Goal: Information Seeking & Learning: Get advice/opinions

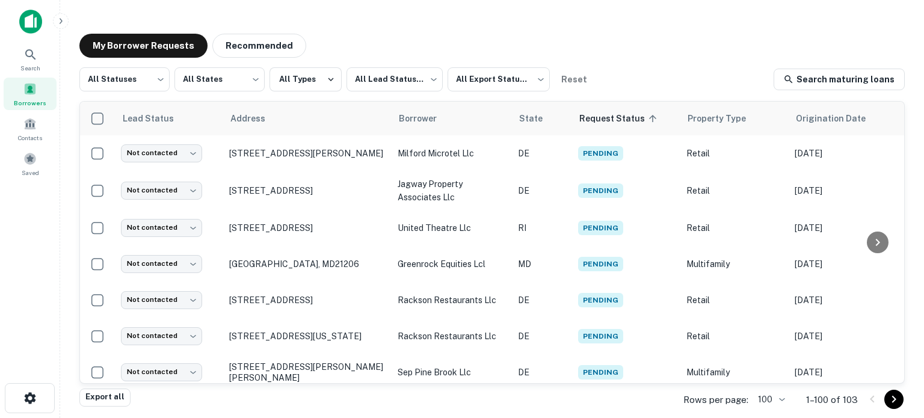
scroll to position [361, 0]
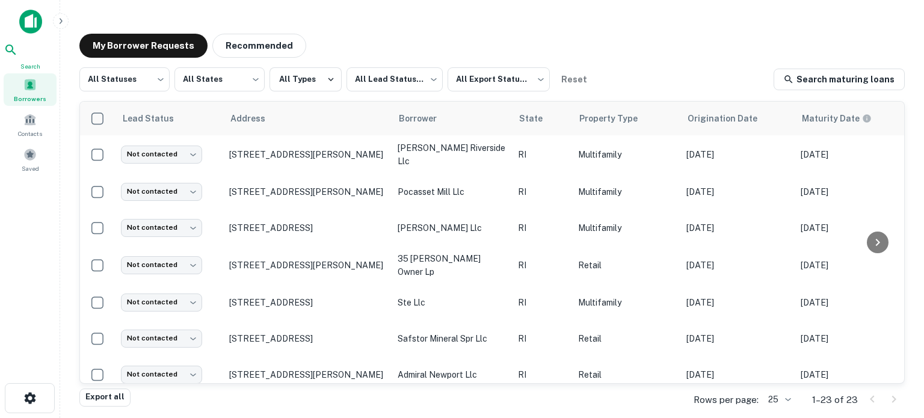
click at [18, 55] on icon at bounding box center [11, 50] width 14 height 14
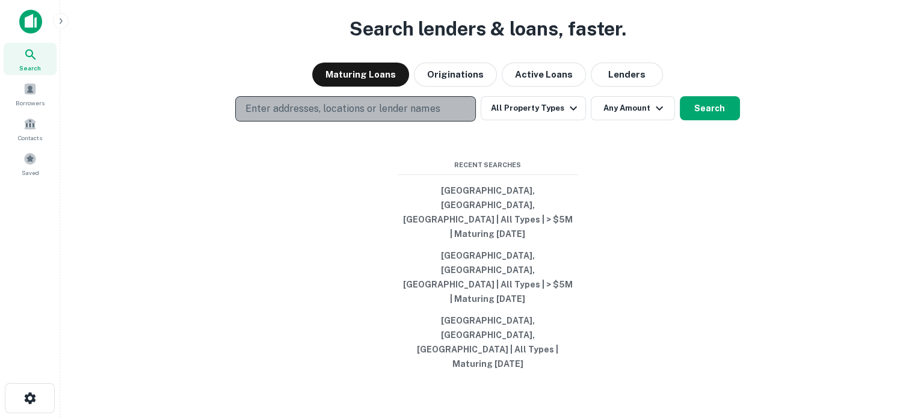
click at [319, 121] on button "Enter addresses, locations or lender names" at bounding box center [355, 108] width 241 height 25
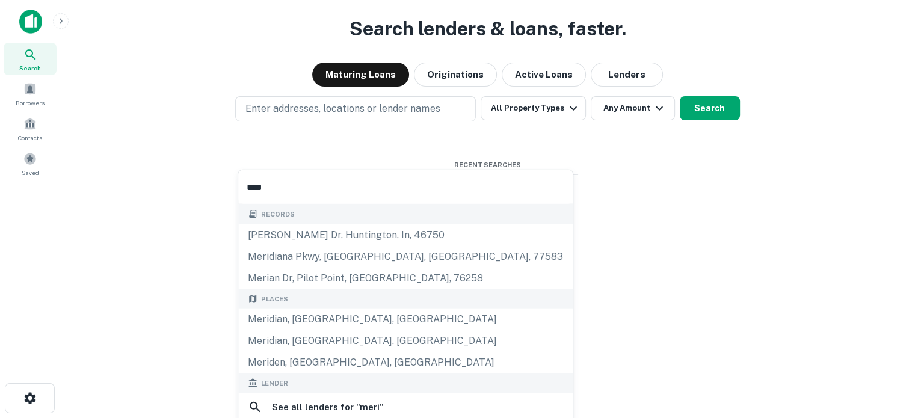
type input "*****"
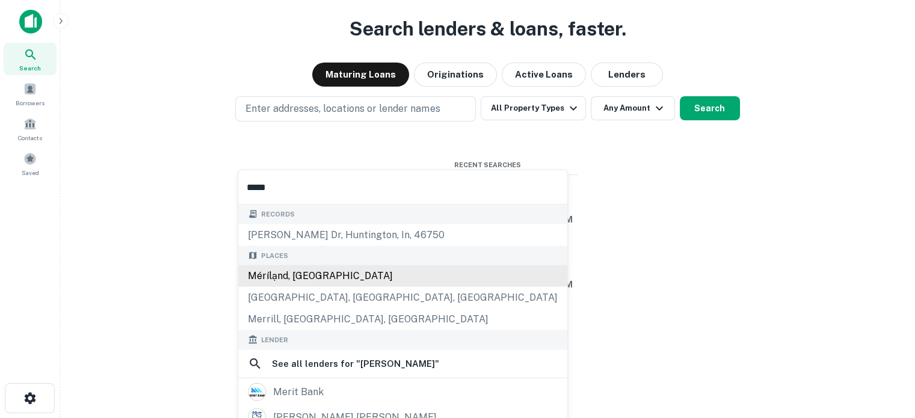
click at [336, 277] on div "Mérílạnd, [GEOGRAPHIC_DATA]" at bounding box center [402, 276] width 329 height 22
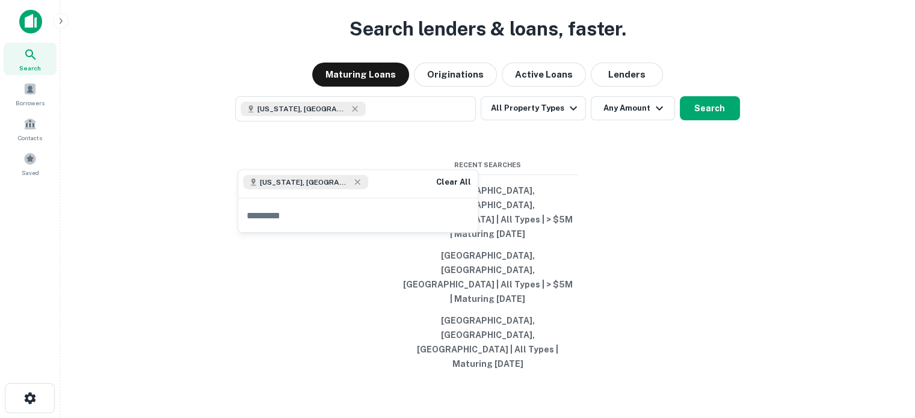
click at [790, 242] on div "Search lenders & loans, faster. Maturing Loans Originations Active Loans Lender…" at bounding box center [487, 238] width 835 height 418
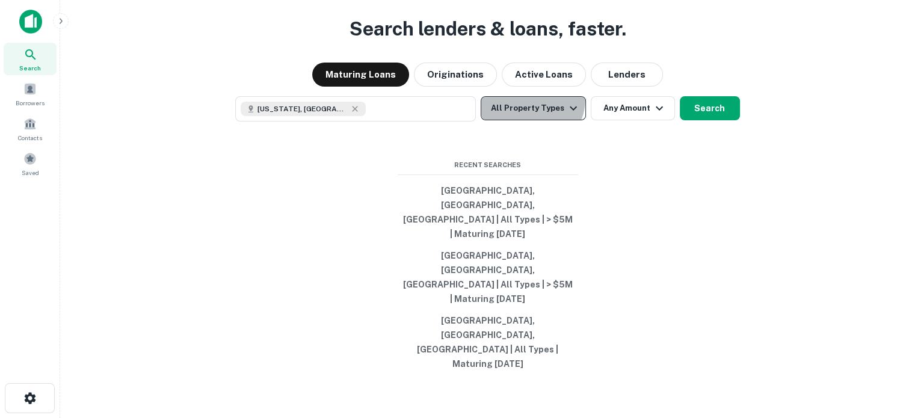
click at [529, 120] on button "All Property Types" at bounding box center [533, 108] width 105 height 24
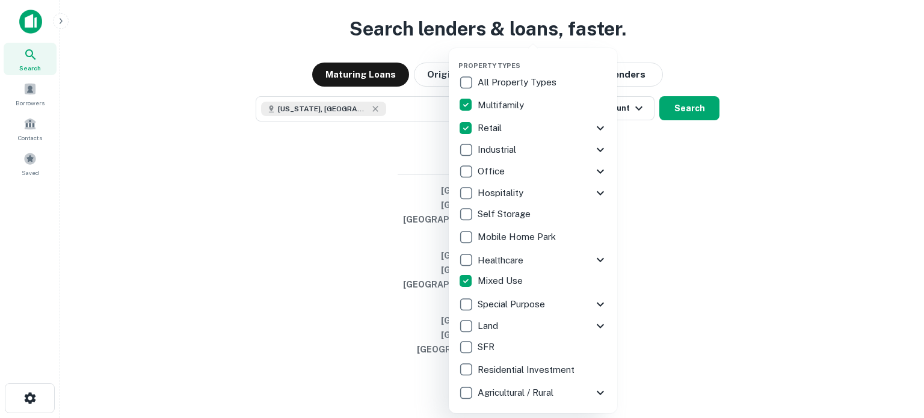
click at [664, 241] on div at bounding box center [462, 209] width 924 height 418
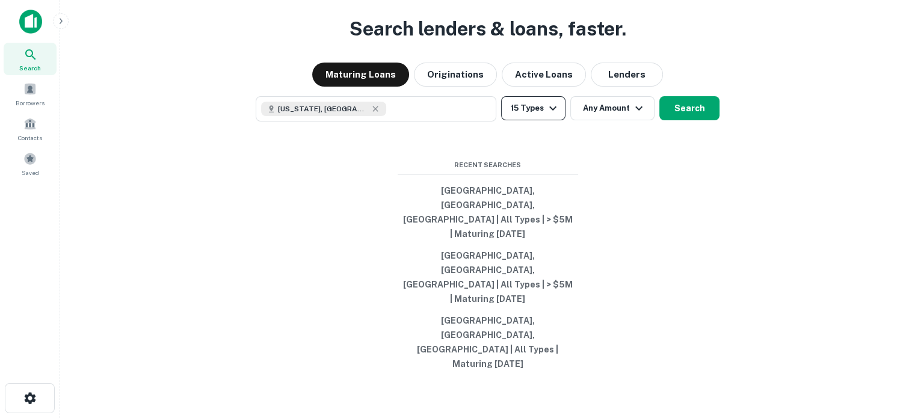
click at [534, 120] on button "15 Types" at bounding box center [533, 108] width 64 height 24
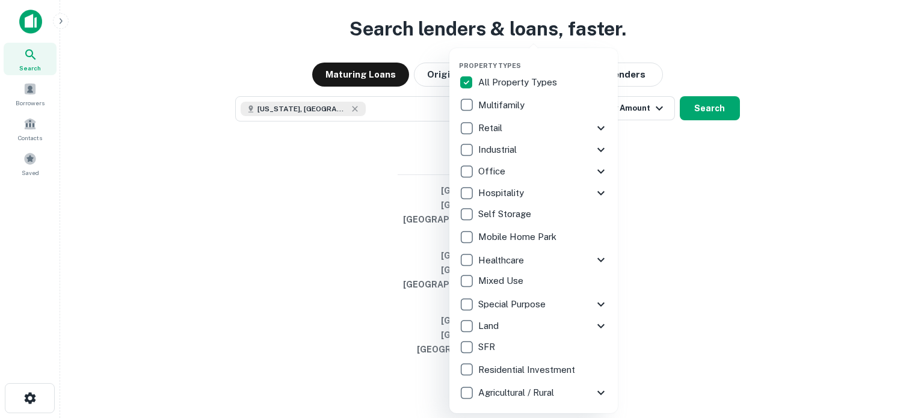
drag, startPoint x: 690, startPoint y: 217, endPoint x: 619, endPoint y: 192, distance: 74.8
click at [689, 217] on div at bounding box center [462, 209] width 924 height 418
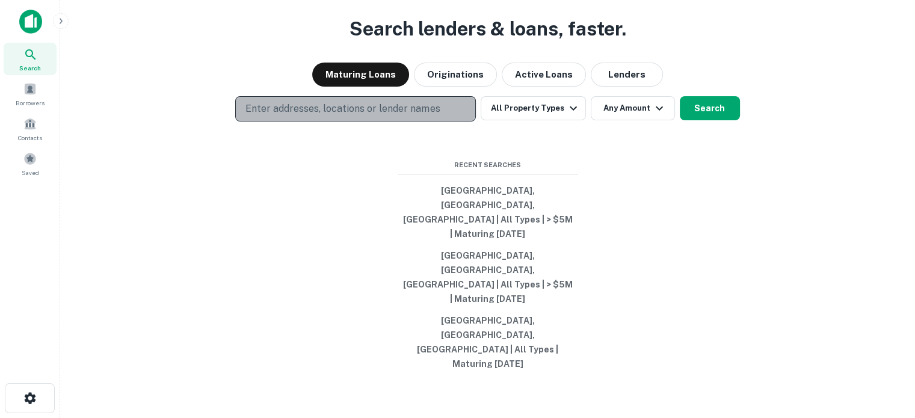
click at [343, 116] on p "Enter addresses, locations or lender names" at bounding box center [342, 109] width 194 height 14
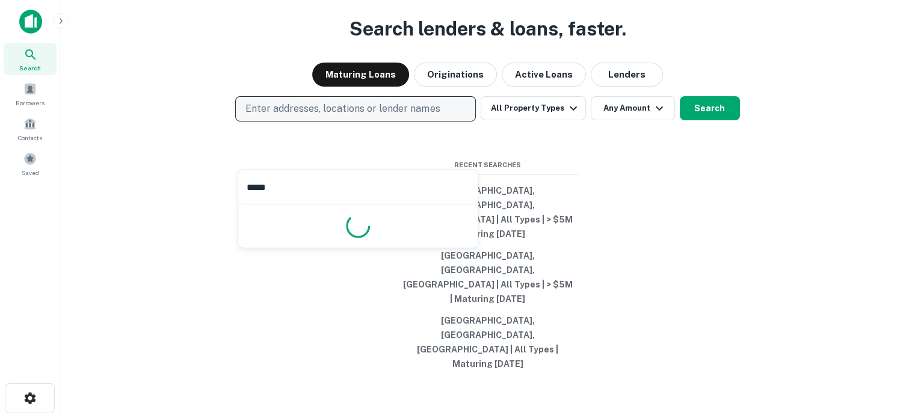
type input "******"
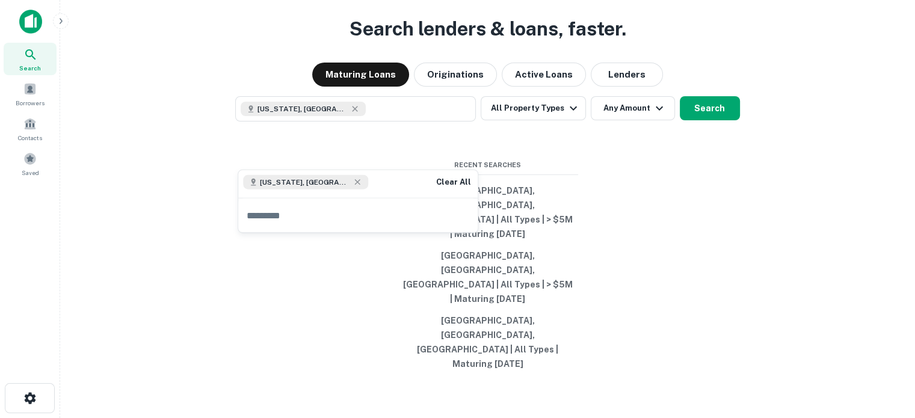
click at [633, 199] on div "Search lenders & loans, faster. Maturing Loans Originations Active Loans Lender…" at bounding box center [487, 238] width 835 height 418
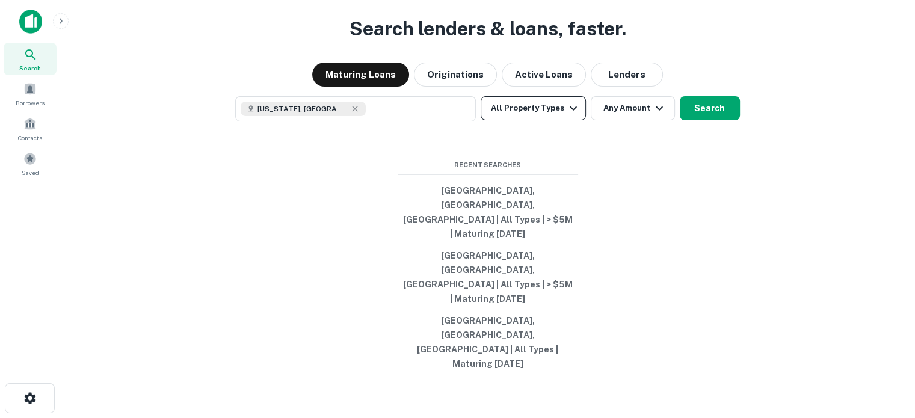
click at [553, 120] on button "All Property Types" at bounding box center [533, 108] width 105 height 24
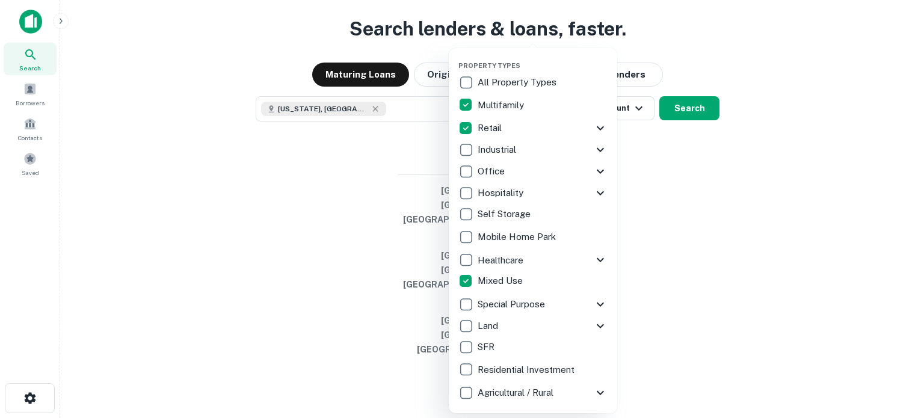
click at [695, 240] on div at bounding box center [462, 209] width 924 height 418
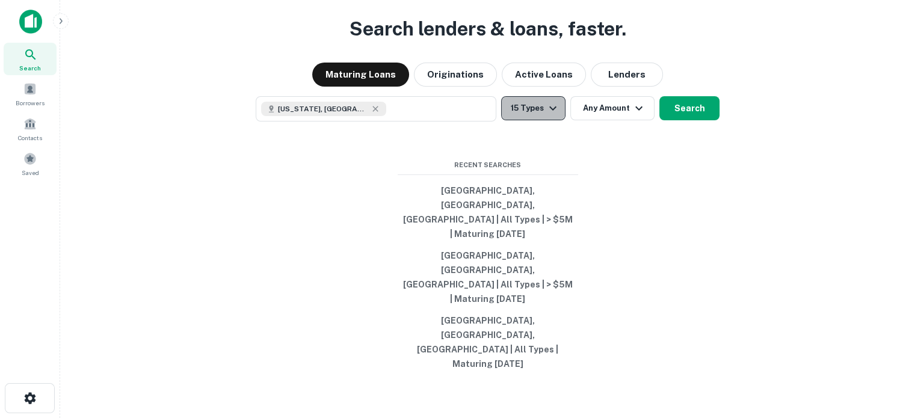
click at [532, 120] on button "15 Types" at bounding box center [533, 108] width 64 height 24
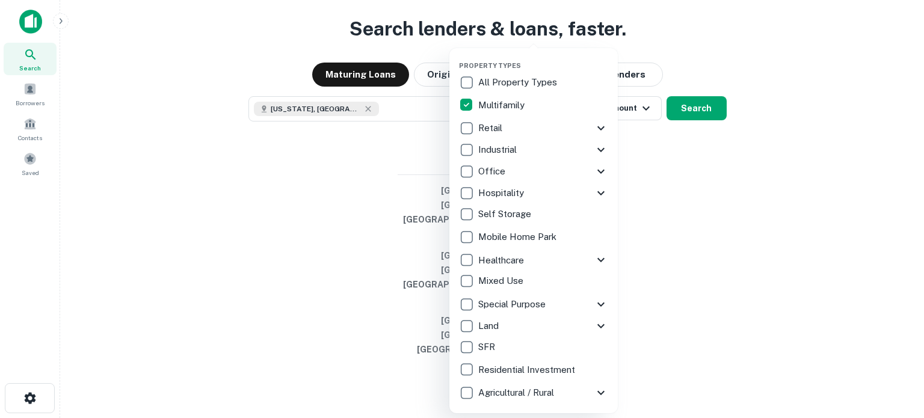
click at [737, 254] on div at bounding box center [462, 209] width 924 height 418
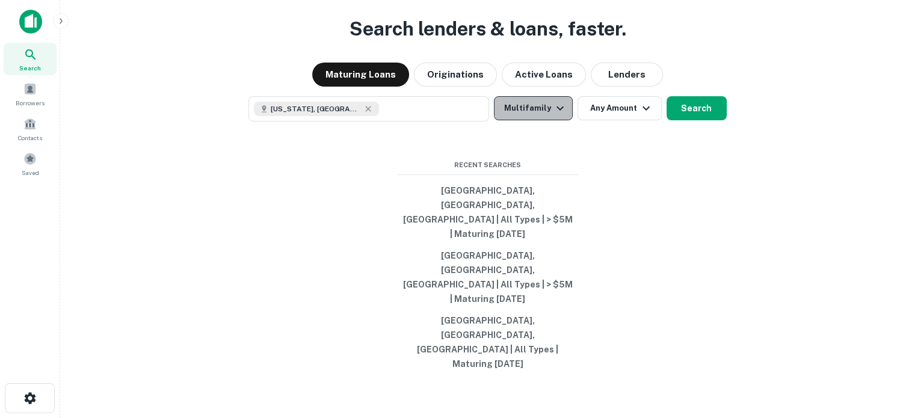
click at [564, 115] on icon "button" at bounding box center [560, 108] width 14 height 14
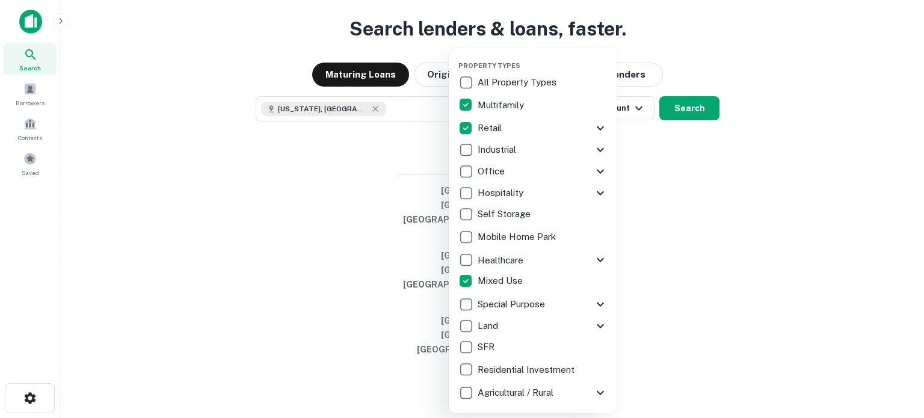
click at [643, 259] on div at bounding box center [462, 209] width 924 height 418
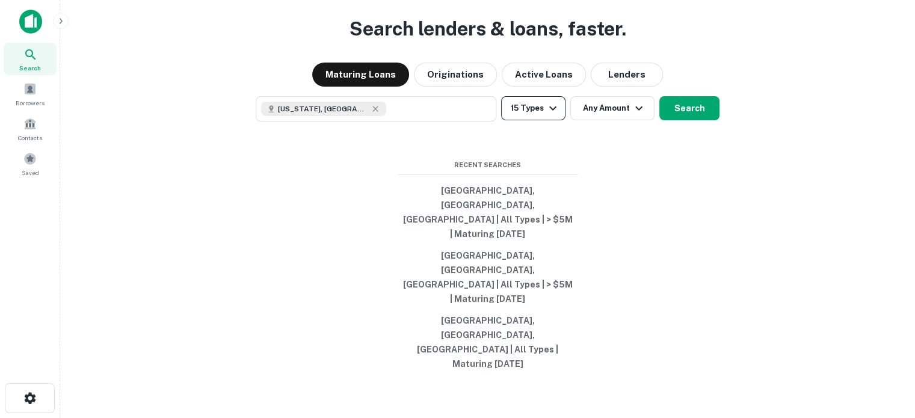
click at [541, 120] on button "15 Types" at bounding box center [533, 108] width 64 height 24
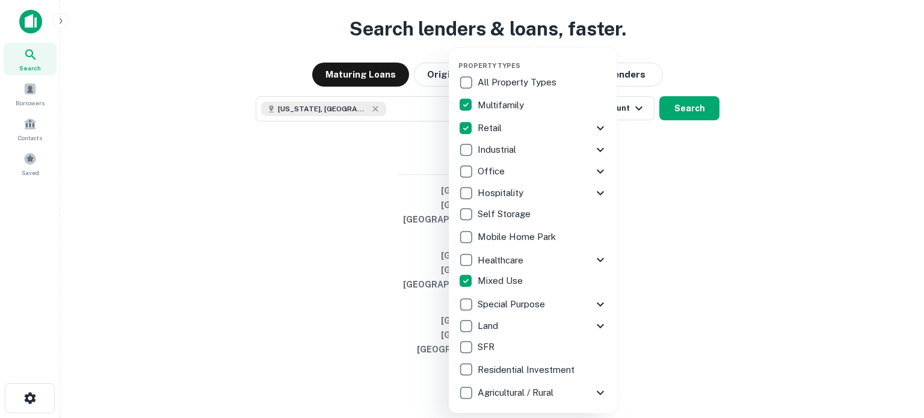
click at [601, 129] on icon at bounding box center [600, 128] width 7 height 4
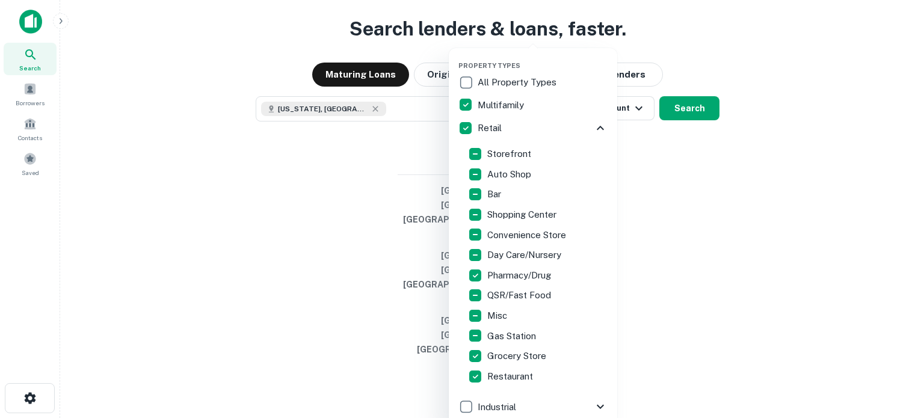
click at [593, 124] on icon at bounding box center [600, 128] width 14 height 14
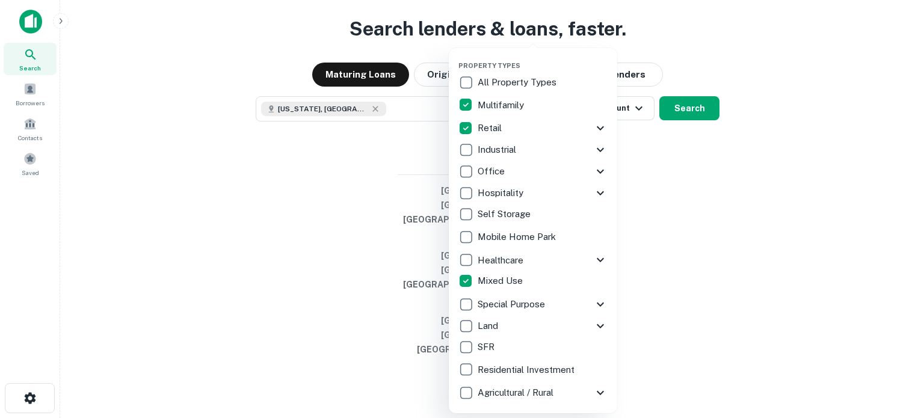
click at [693, 250] on div at bounding box center [462, 209] width 924 height 418
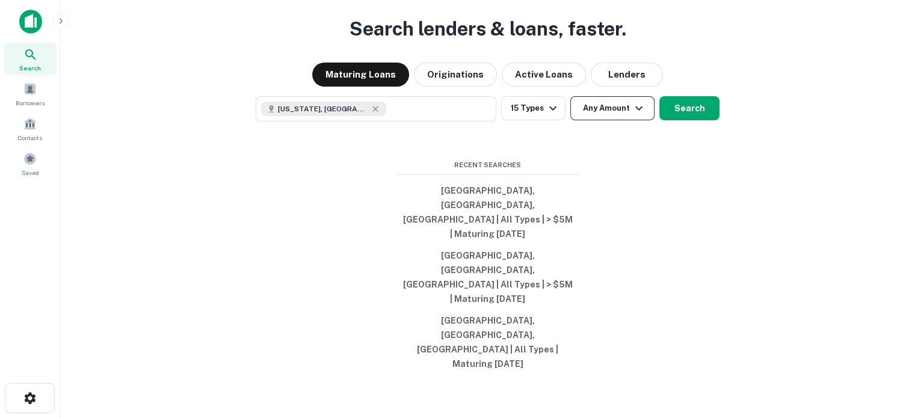
click at [620, 120] on button "Any Amount" at bounding box center [612, 108] width 84 height 24
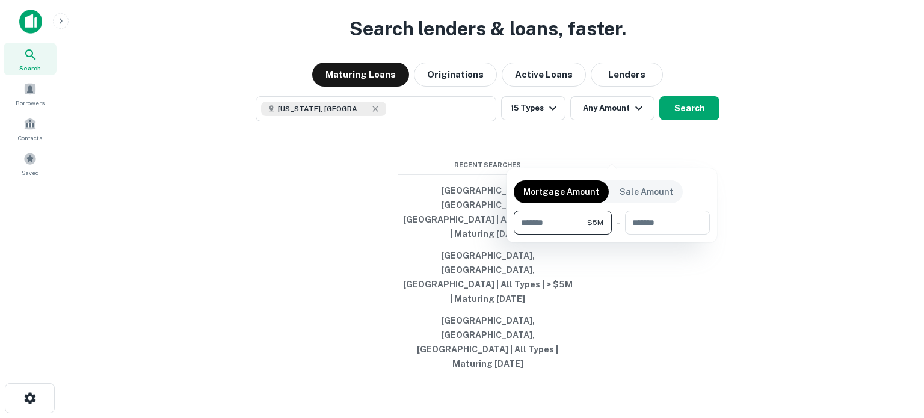
type input "*******"
drag, startPoint x: 764, startPoint y: 220, endPoint x: 746, endPoint y: 213, distance: 19.2
click at [761, 218] on div at bounding box center [462, 209] width 924 height 418
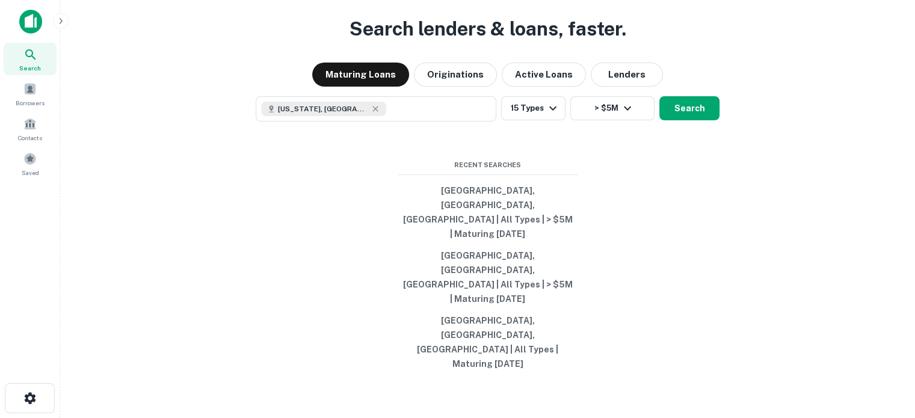
click at [708, 165] on div "Search lenders & loans, faster. Maturing Loans Originations Active Loans Lender…" at bounding box center [487, 238] width 835 height 418
click at [702, 120] on button "Search" at bounding box center [689, 108] width 60 height 24
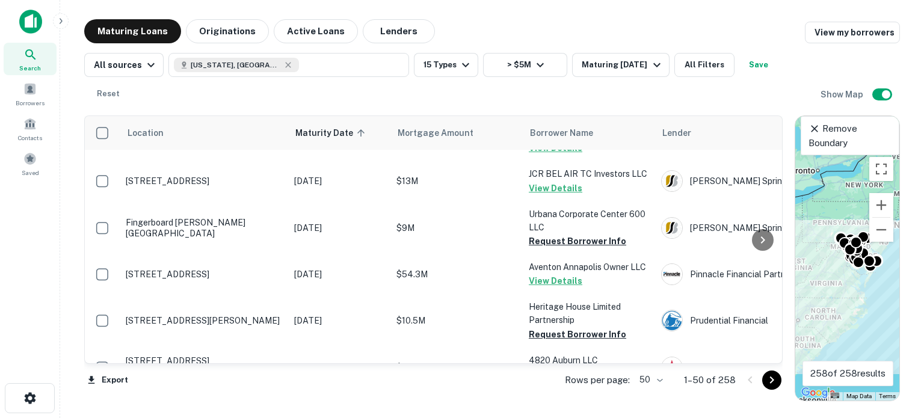
scroll to position [1022, 0]
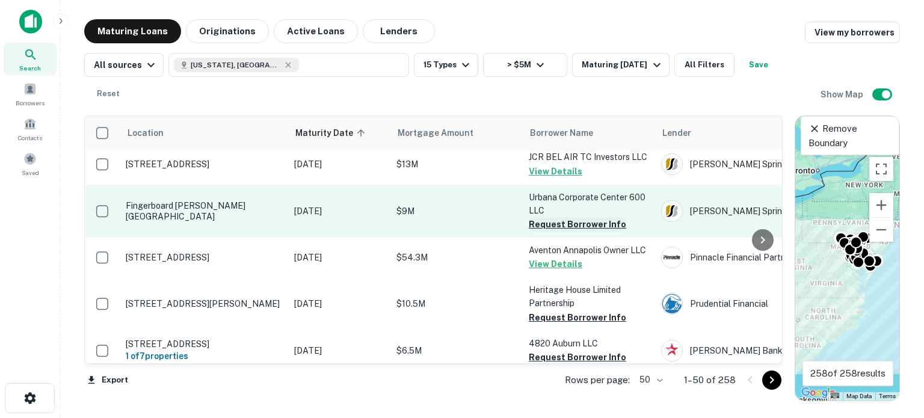
click at [585, 232] on button "Request Borrower Info" at bounding box center [577, 224] width 97 height 14
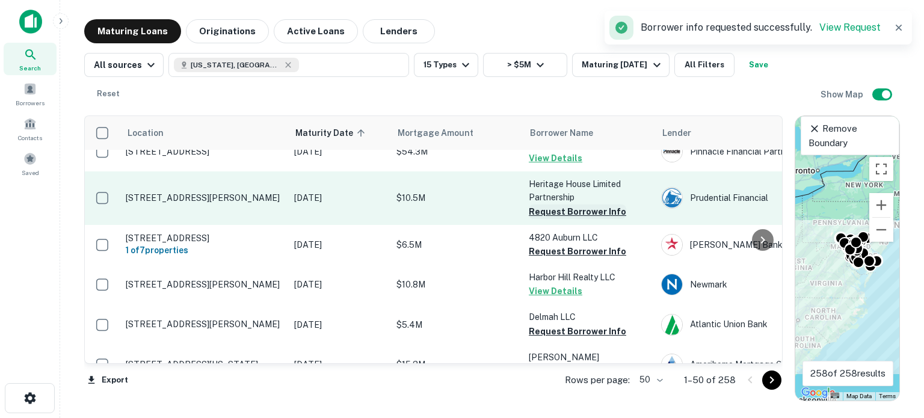
scroll to position [1143, 0]
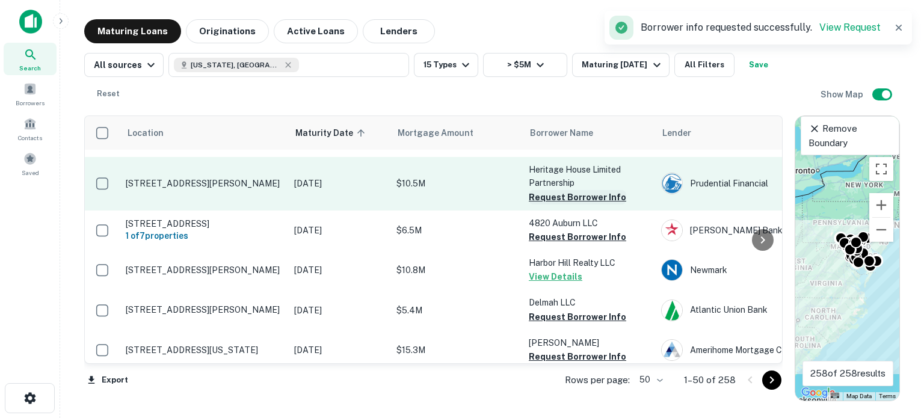
click at [568, 204] on button "Request Borrower Info" at bounding box center [577, 197] width 97 height 14
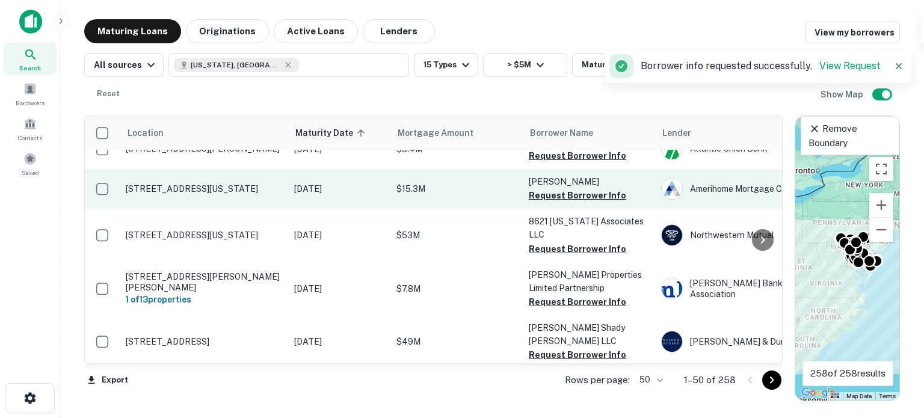
scroll to position [1323, 0]
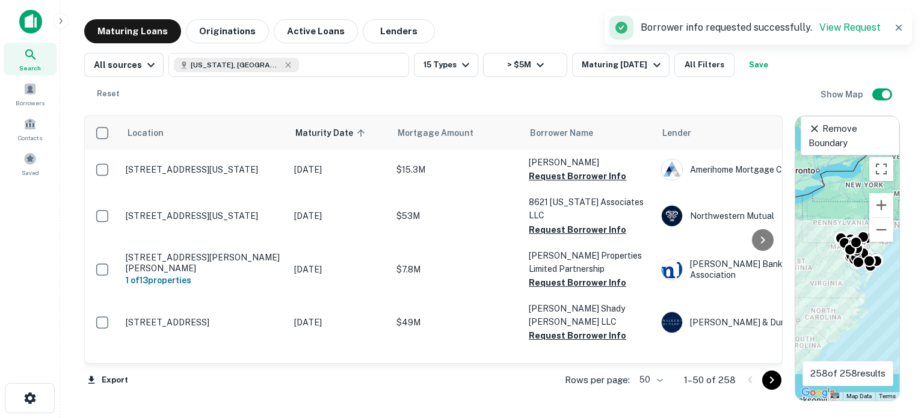
click at [558, 144] on button "Request Borrower Info" at bounding box center [577, 136] width 97 height 14
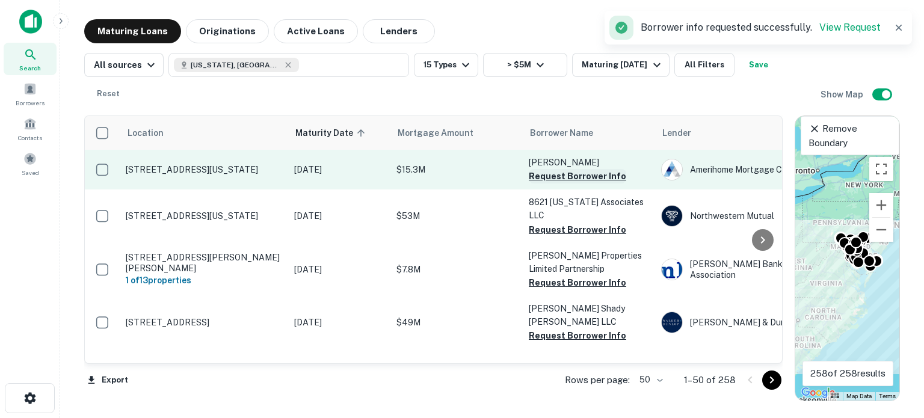
click at [544, 183] on button "Request Borrower Info" at bounding box center [577, 176] width 97 height 14
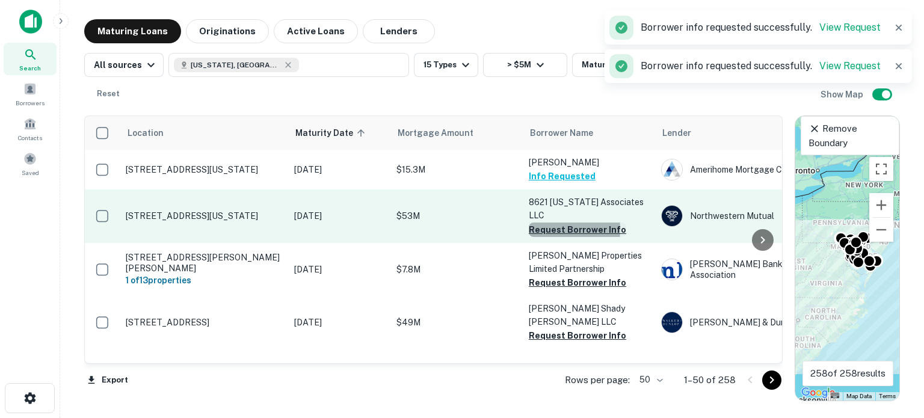
click at [544, 237] on button "Request Borrower Info" at bounding box center [577, 230] width 97 height 14
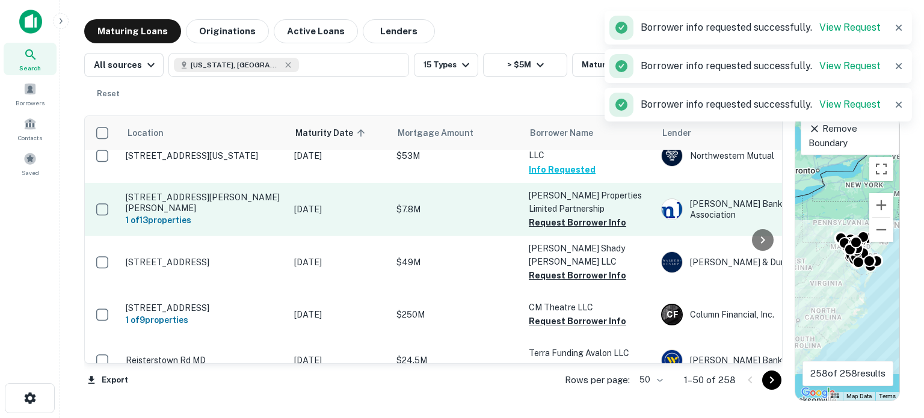
scroll to position [1443, 0]
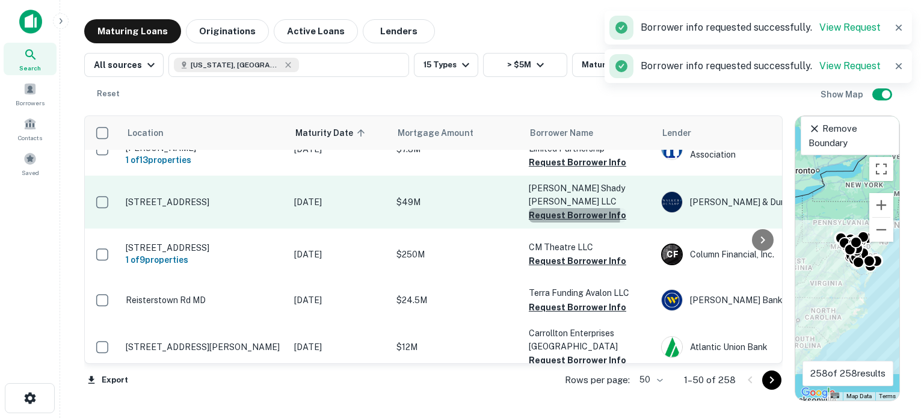
click at [549, 223] on button "Request Borrower Info" at bounding box center [577, 215] width 97 height 14
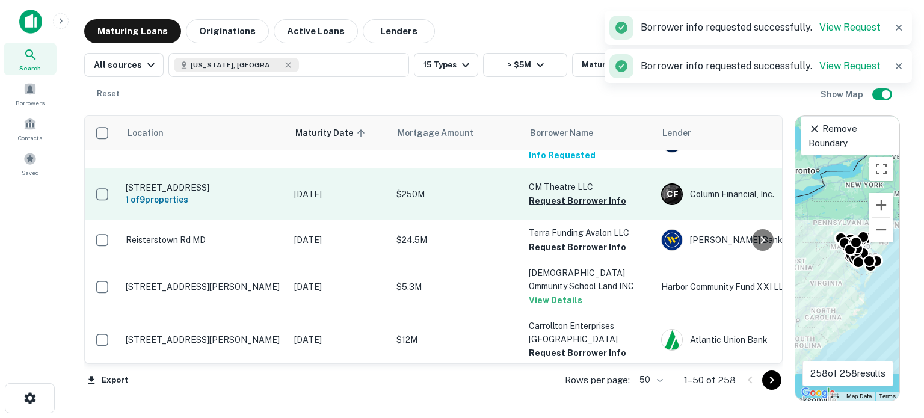
scroll to position [1564, 0]
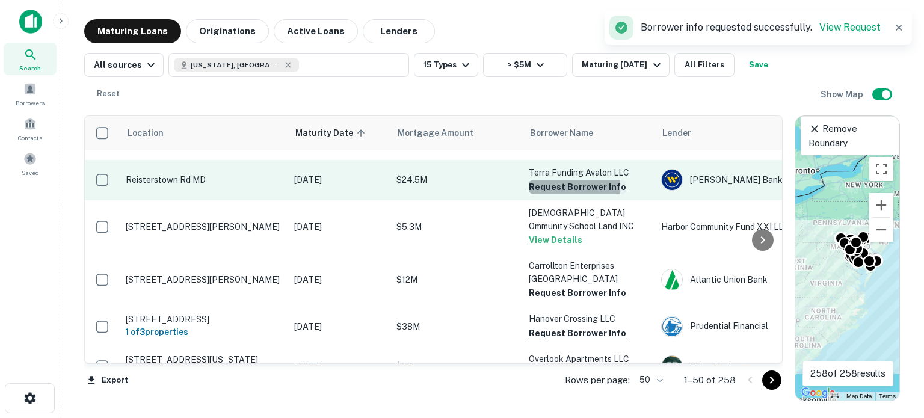
click at [553, 194] on button "Request Borrower Info" at bounding box center [577, 187] width 97 height 14
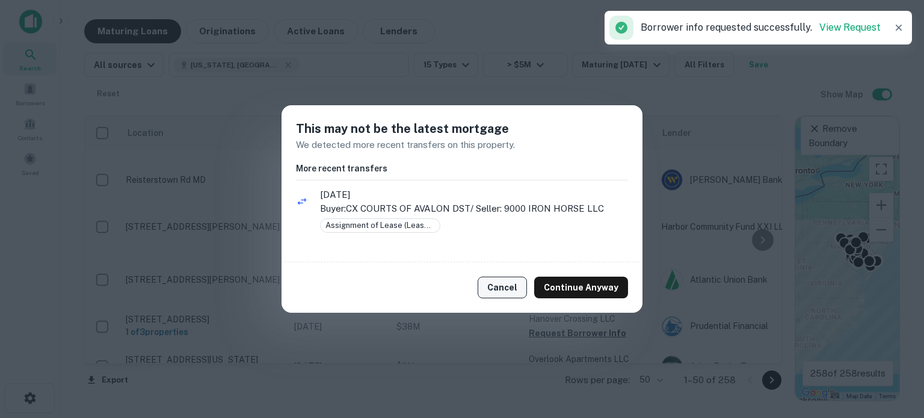
drag, startPoint x: 515, startPoint y: 289, endPoint x: 517, endPoint y: 283, distance: 6.5
click at [515, 288] on button "Cancel" at bounding box center [502, 288] width 49 height 22
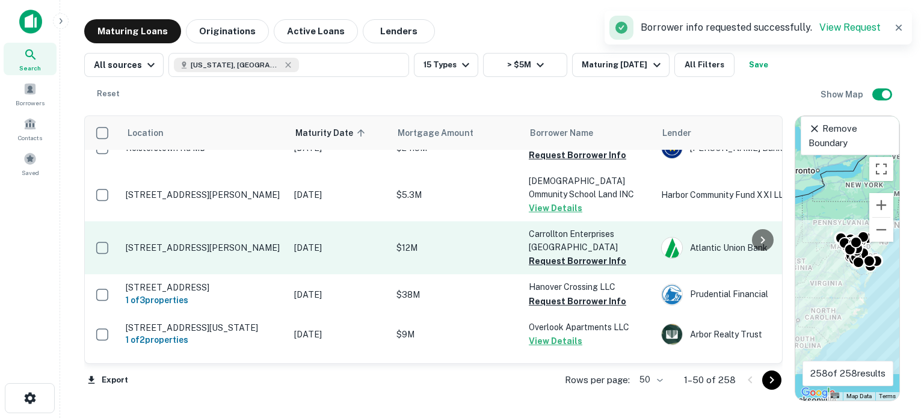
scroll to position [1624, 0]
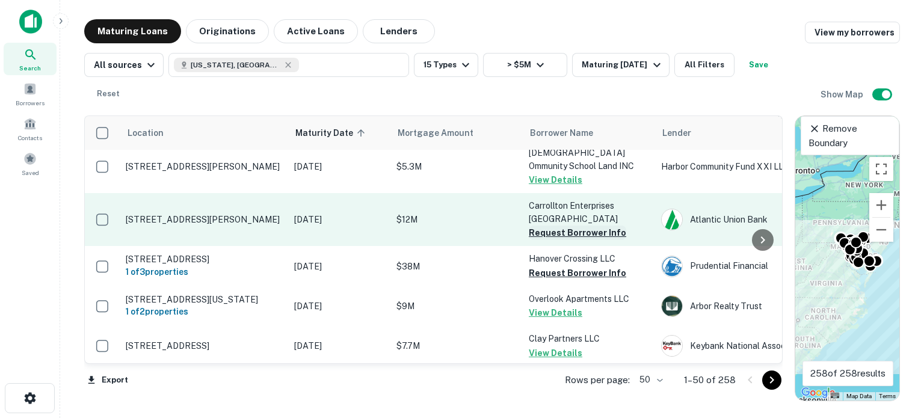
click at [547, 240] on button "Request Borrower Info" at bounding box center [577, 233] width 97 height 14
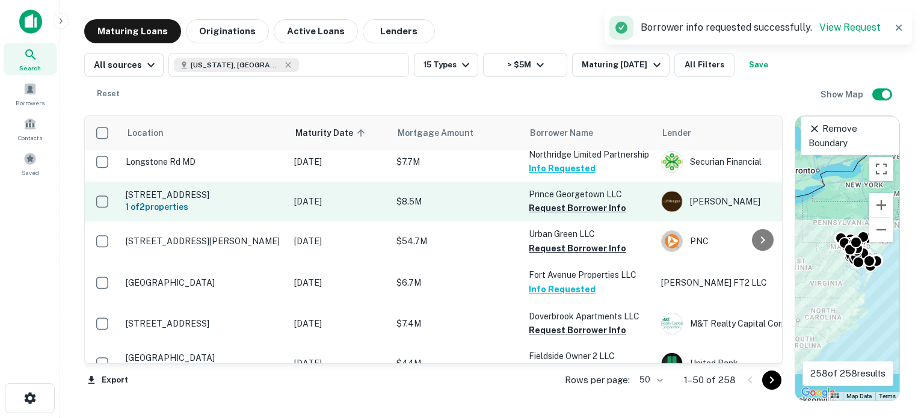
scroll to position [1864, 0]
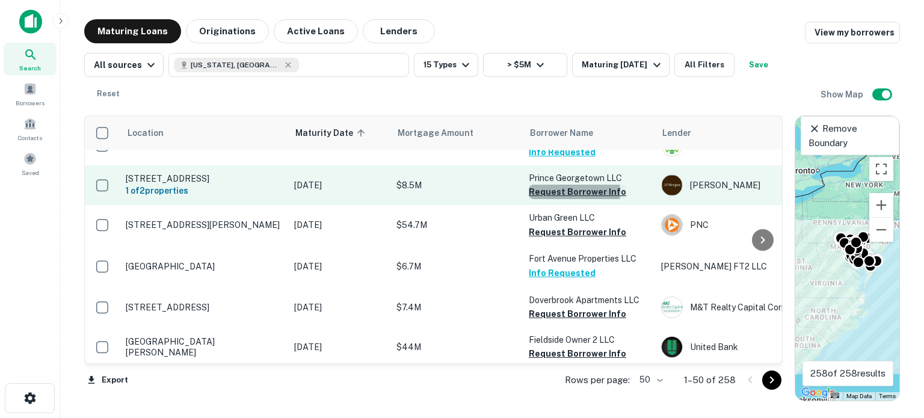
click at [558, 199] on button "Request Borrower Info" at bounding box center [577, 192] width 97 height 14
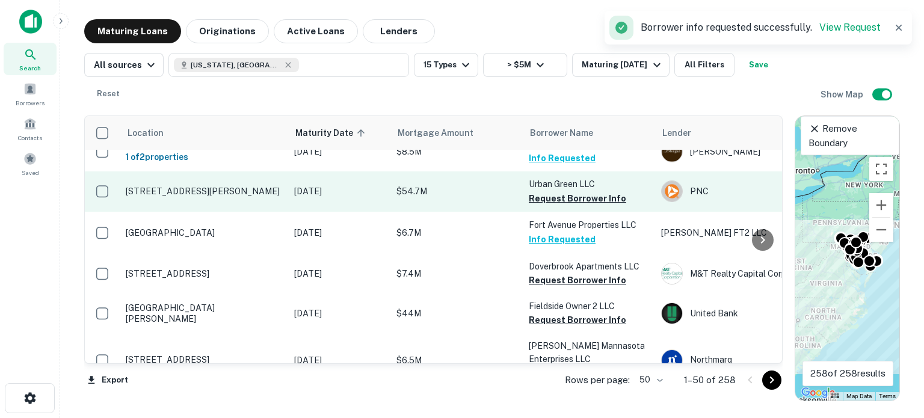
scroll to position [1925, 0]
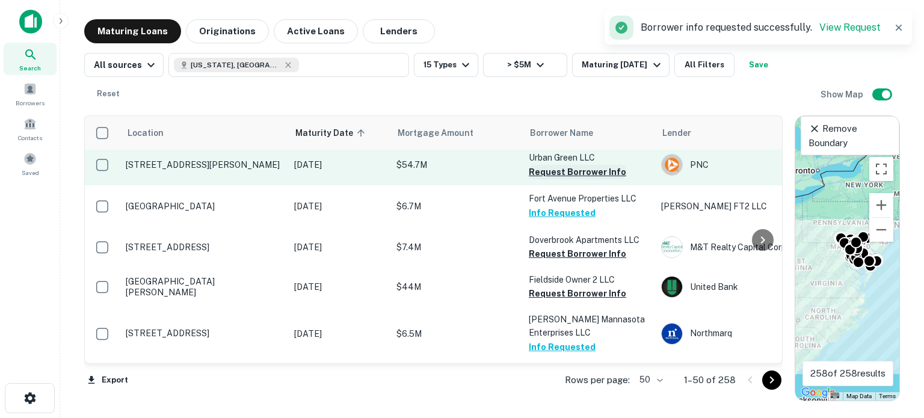
click at [558, 179] on button "Request Borrower Info" at bounding box center [577, 172] width 97 height 14
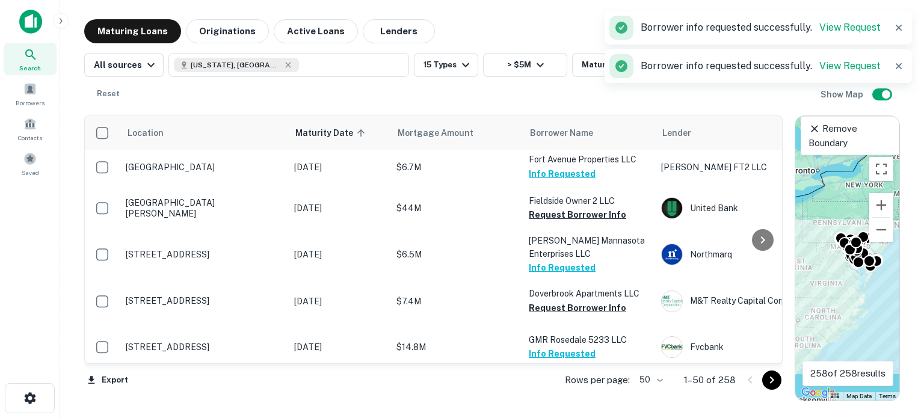
scroll to position [1985, 0]
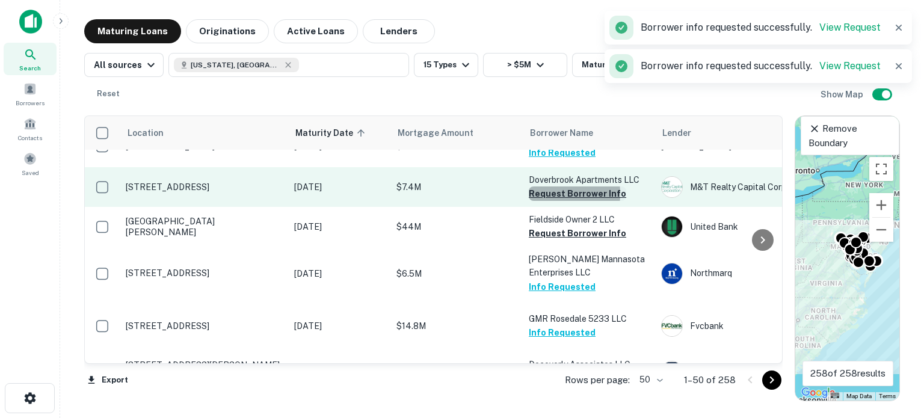
click at [546, 201] on button "Request Borrower Info" at bounding box center [577, 193] width 97 height 14
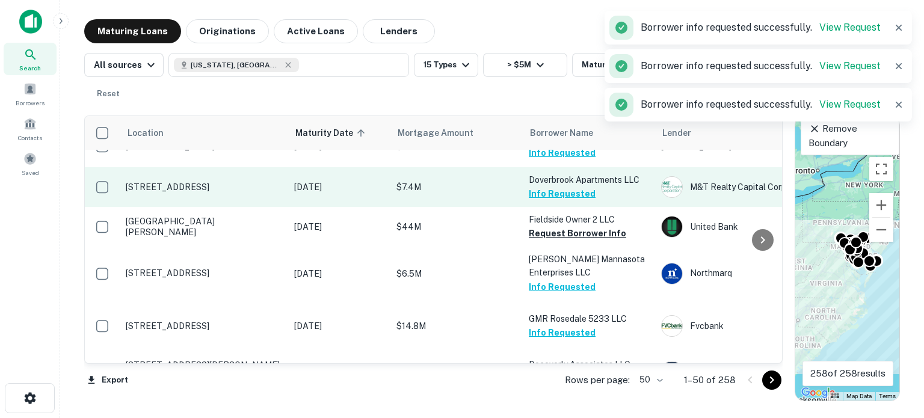
scroll to position [2045, 0]
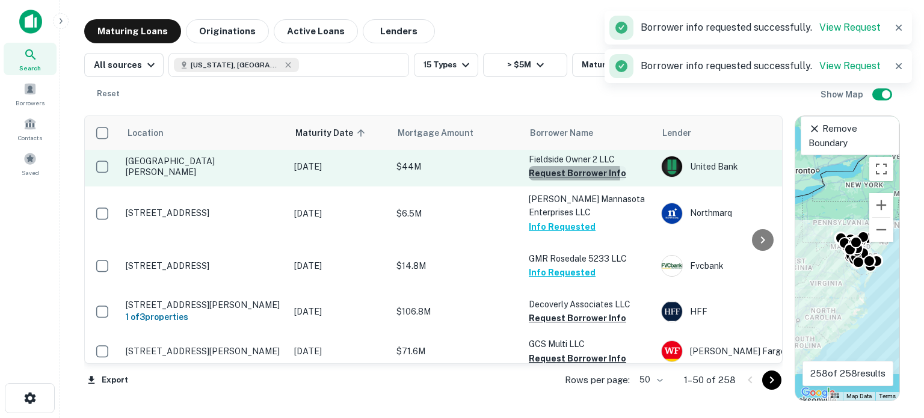
click at [553, 180] on button "Request Borrower Info" at bounding box center [577, 173] width 97 height 14
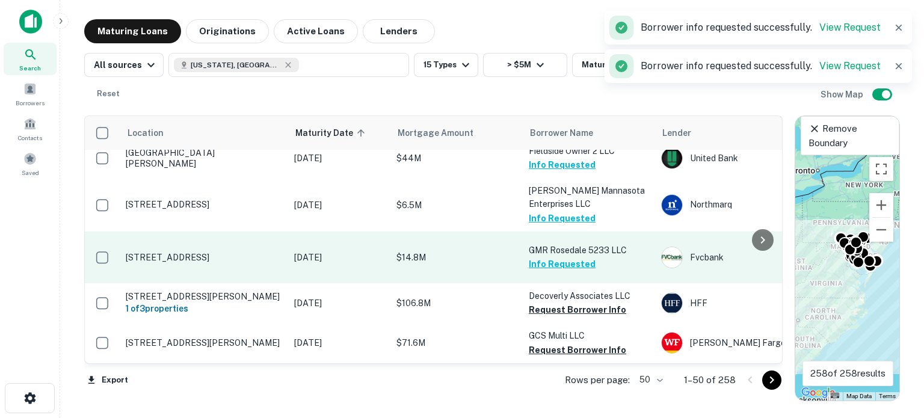
scroll to position [2117, 0]
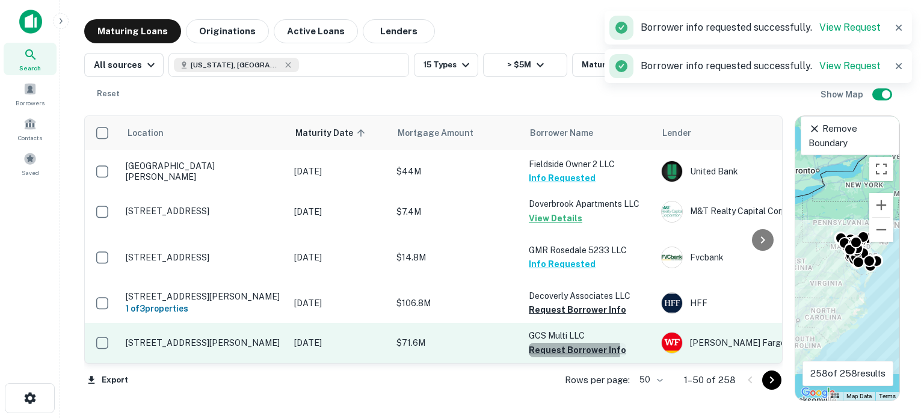
click at [551, 343] on button "Request Borrower Info" at bounding box center [577, 350] width 97 height 14
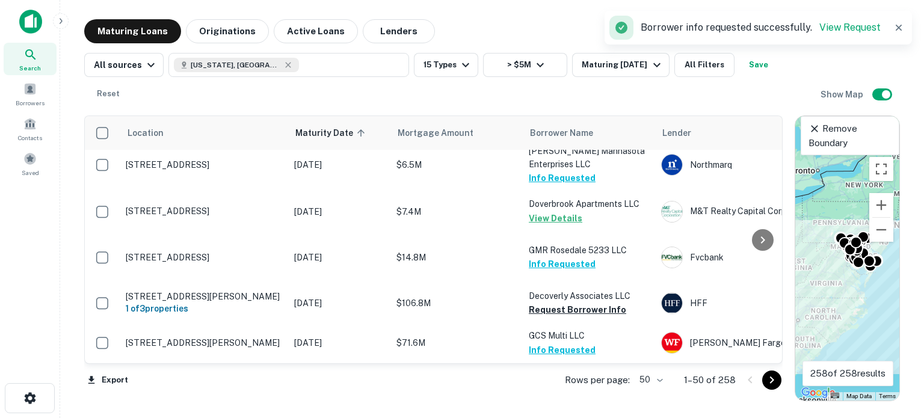
click at [767, 382] on icon "Go to next page" at bounding box center [771, 380] width 14 height 14
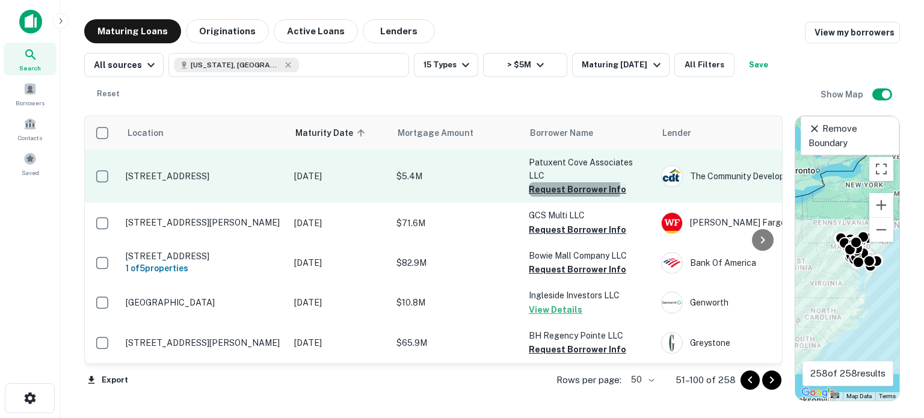
click at [568, 182] on button "Request Borrower Info" at bounding box center [577, 189] width 97 height 14
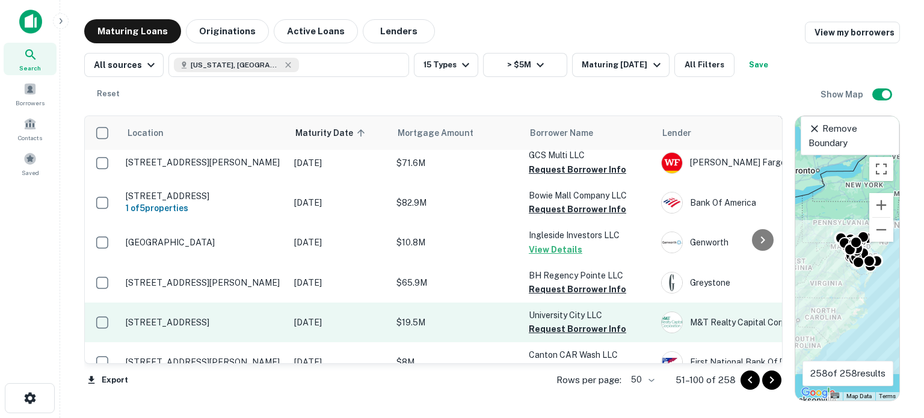
scroll to position [120, 0]
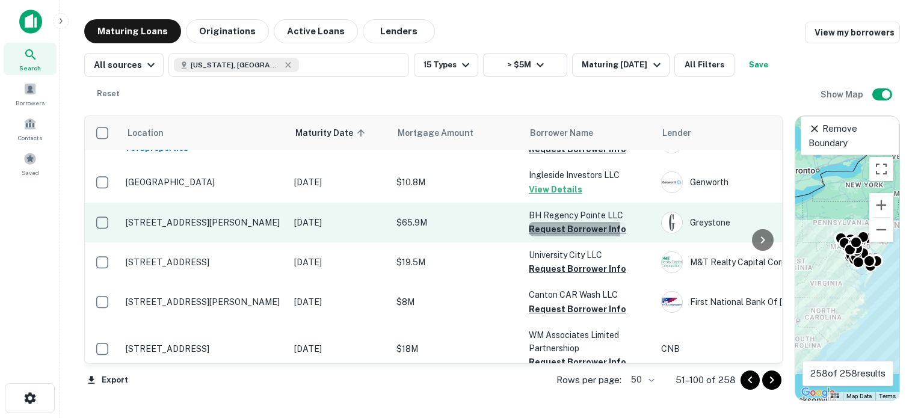
click at [563, 222] on button "Request Borrower Info" at bounding box center [577, 229] width 97 height 14
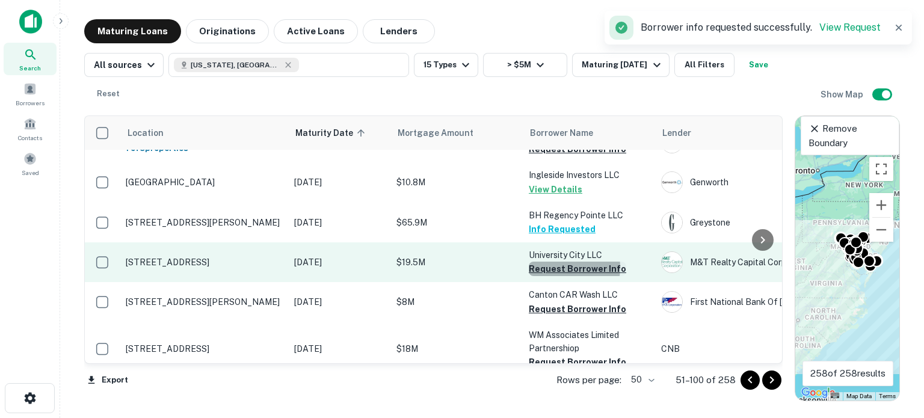
click at [561, 262] on button "Request Borrower Info" at bounding box center [577, 269] width 97 height 14
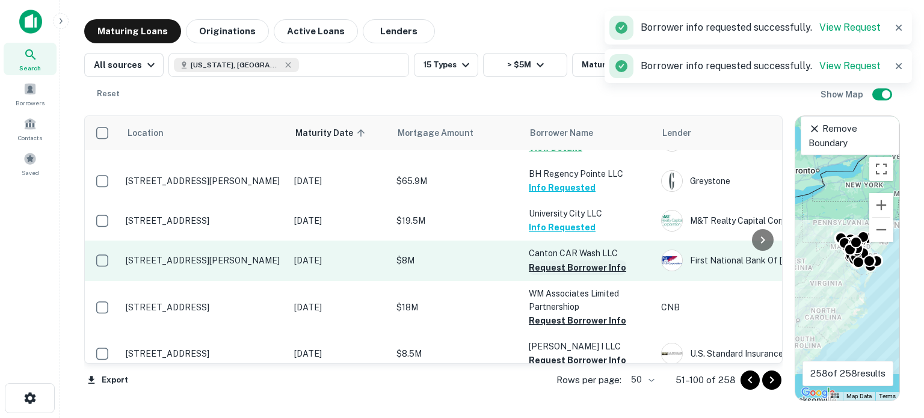
scroll to position [180, 0]
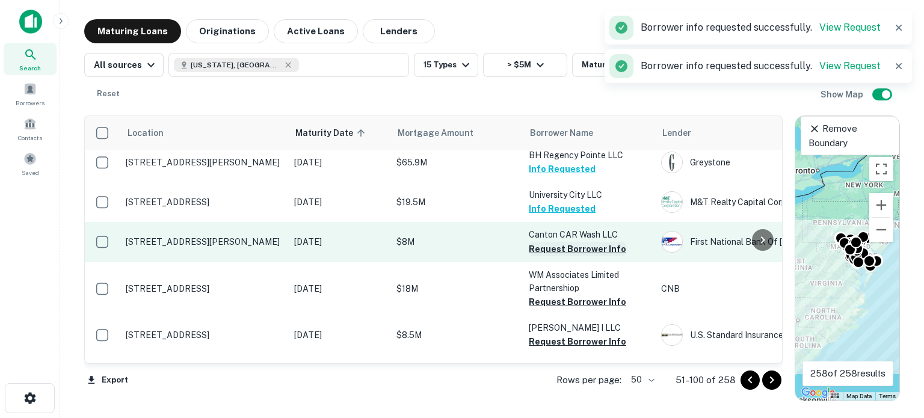
click at [554, 242] on button "Request Borrower Info" at bounding box center [577, 249] width 97 height 14
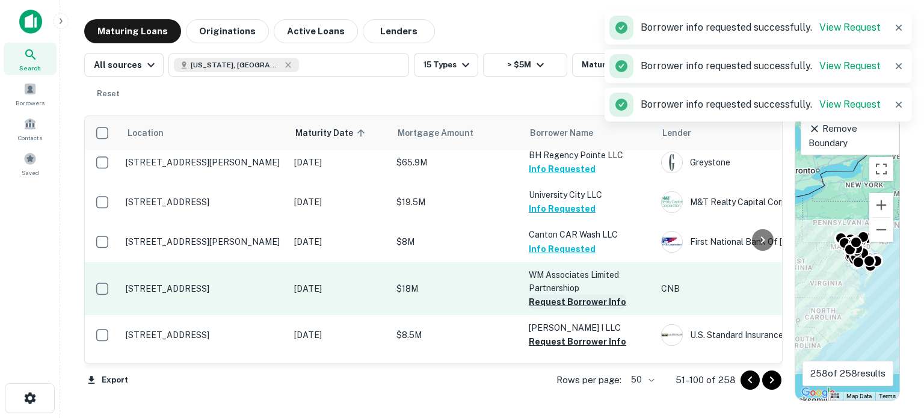
click at [551, 295] on button "Request Borrower Info" at bounding box center [577, 302] width 97 height 14
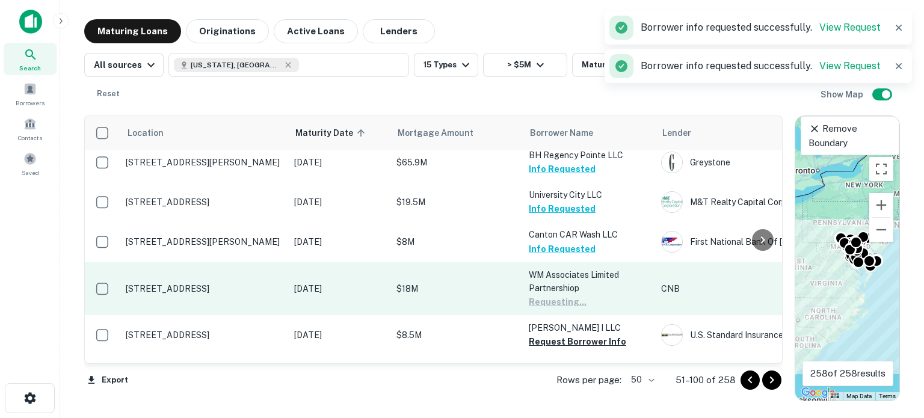
scroll to position [241, 0]
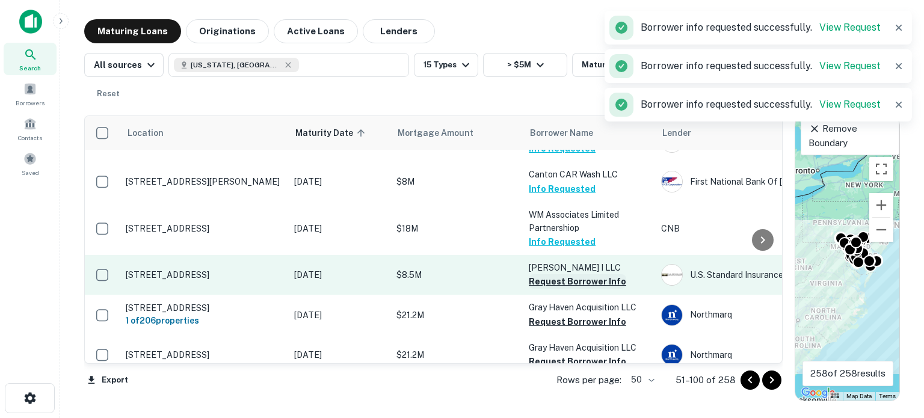
click at [558, 274] on button "Request Borrower Info" at bounding box center [577, 281] width 97 height 14
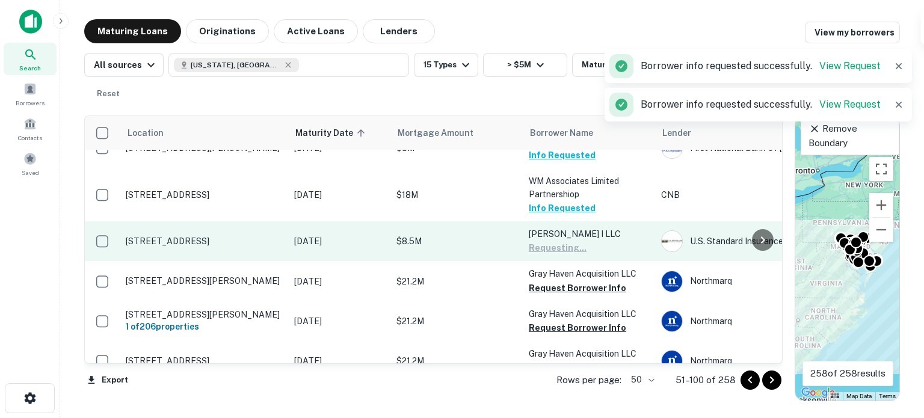
scroll to position [301, 0]
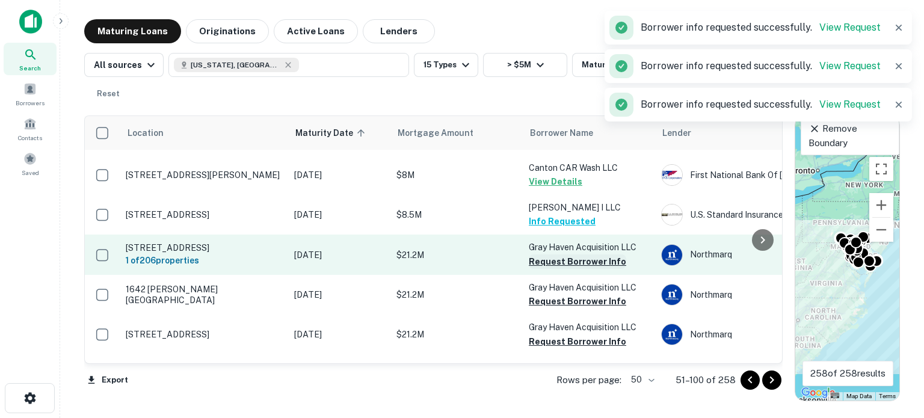
click at [568, 254] on button "Request Borrower Info" at bounding box center [577, 261] width 97 height 14
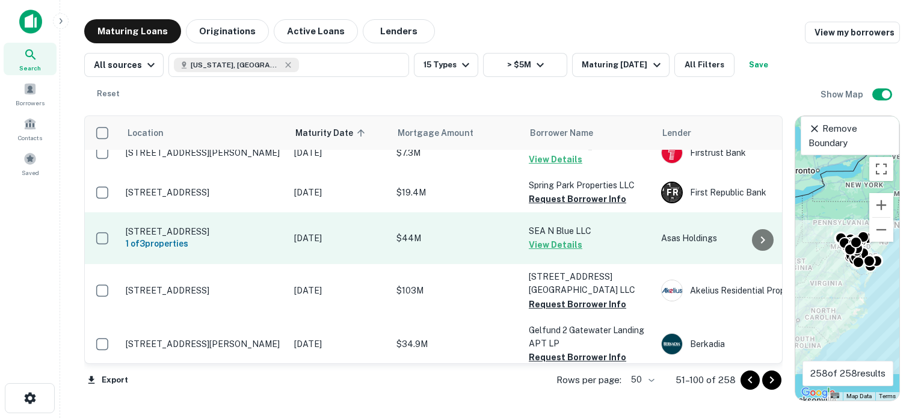
scroll to position [1804, 0]
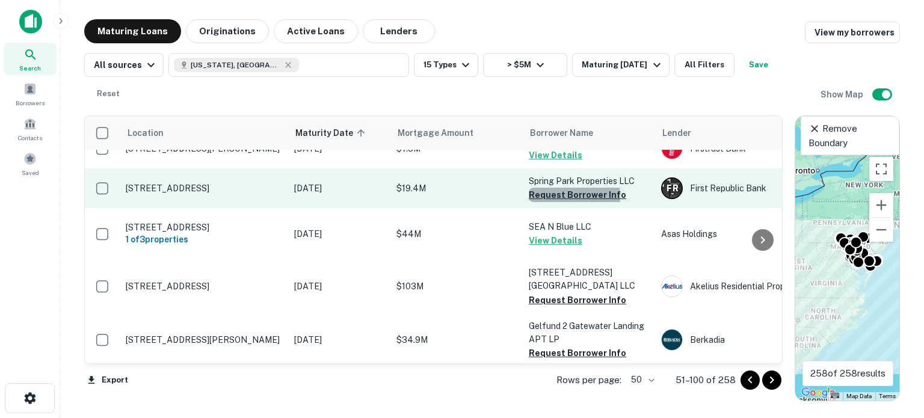
click at [557, 188] on button "Request Borrower Info" at bounding box center [577, 195] width 97 height 14
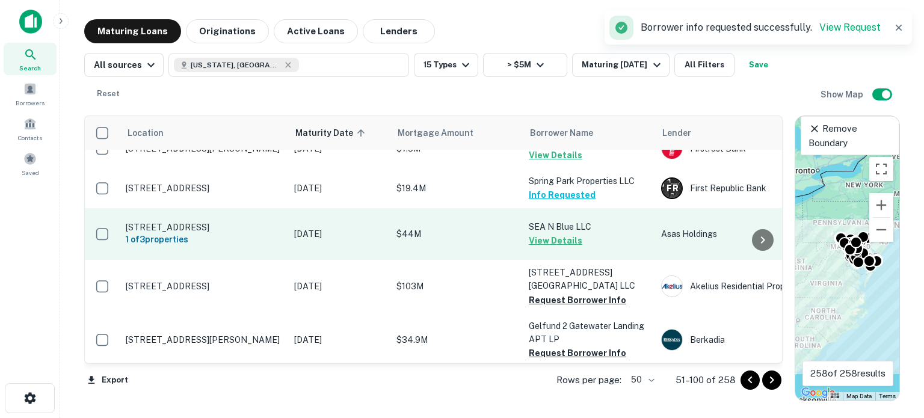
scroll to position [1848, 0]
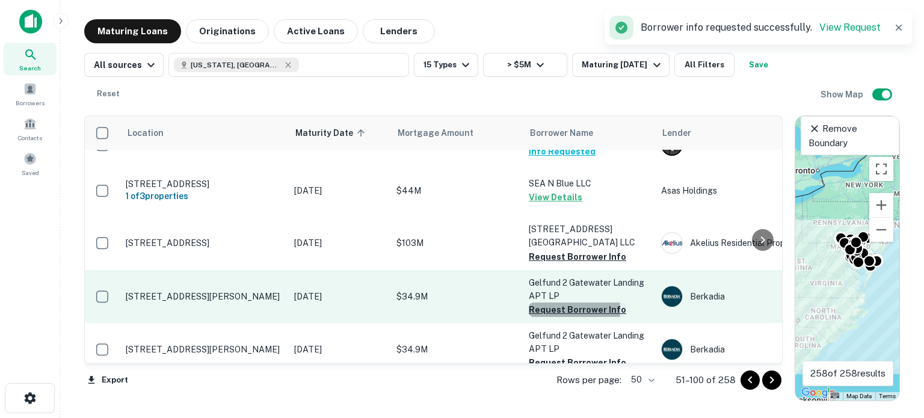
click at [551, 303] on button "Request Borrower Info" at bounding box center [577, 310] width 97 height 14
